Goal: Task Accomplishment & Management: Use online tool/utility

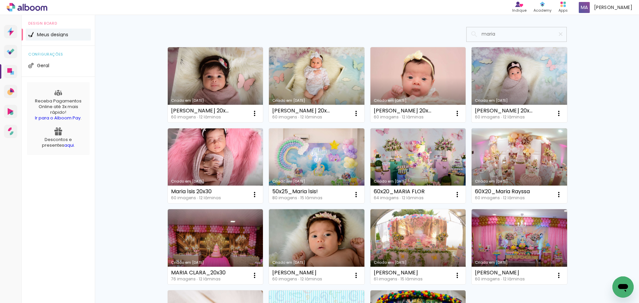
scroll to position [33, 0]
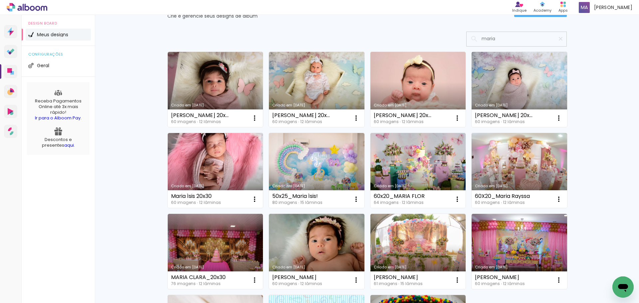
drag, startPoint x: 492, startPoint y: 41, endPoint x: 476, endPoint y: 40, distance: 15.7
click at [478, 40] on input "maria" at bounding box center [519, 39] width 83 height 14
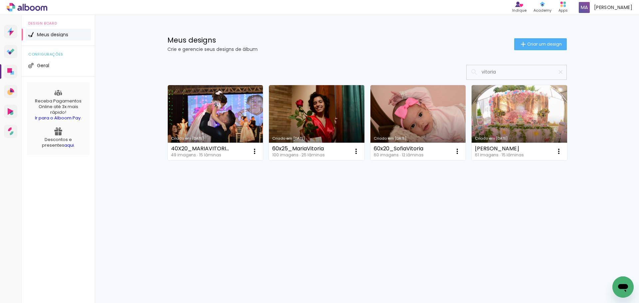
scroll to position [0, 0]
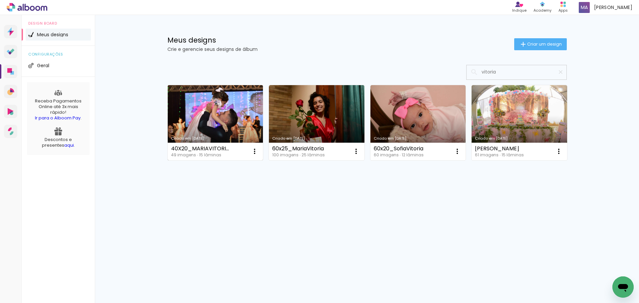
type input "vitoria"
type paper-input "vitoria"
click at [214, 117] on link "Criado em [DATE]" at bounding box center [216, 122] width 96 height 75
